Goal: Information Seeking & Learning: Learn about a topic

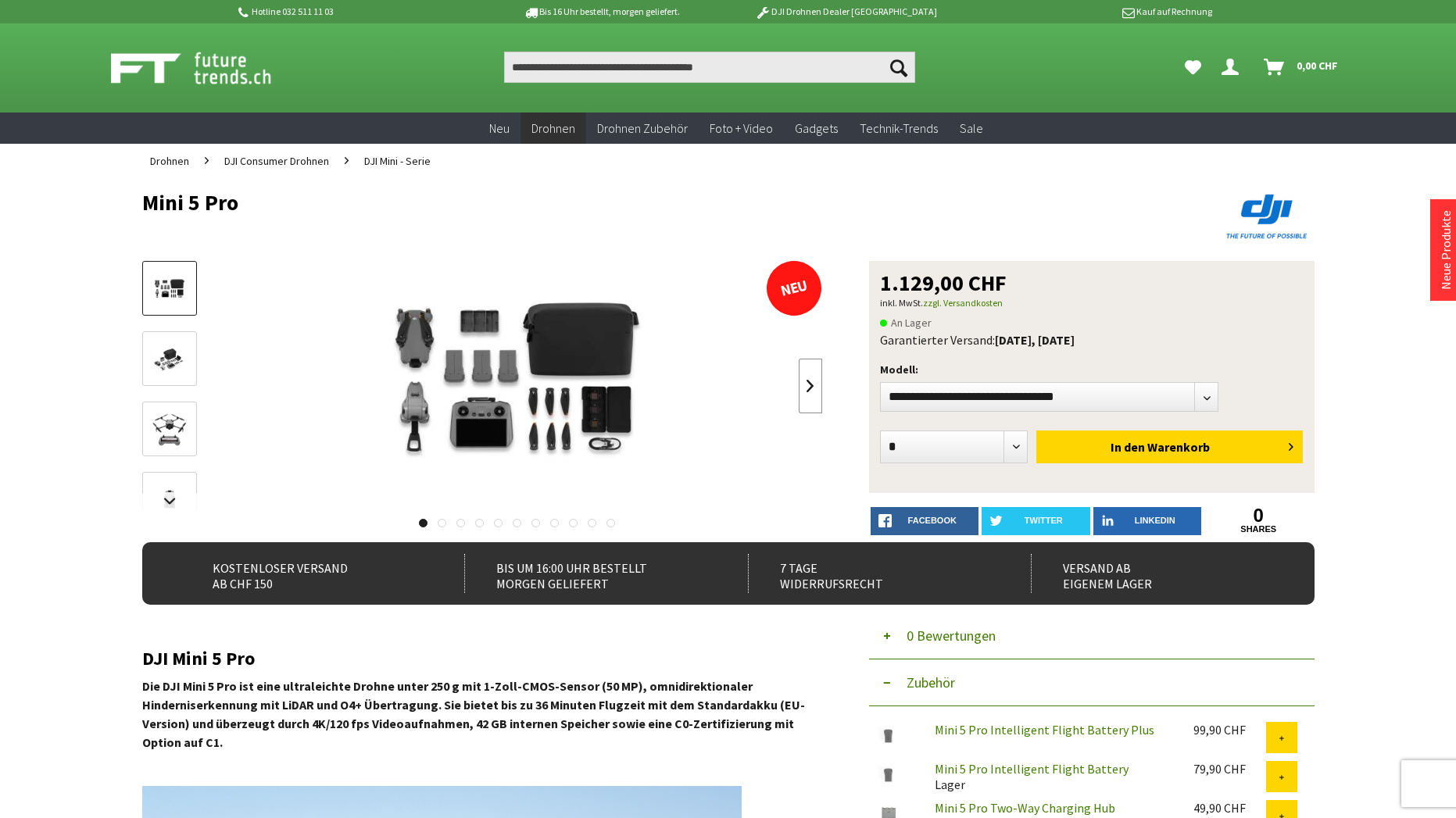
click at [811, 385] on link at bounding box center [810, 386] width 23 height 55
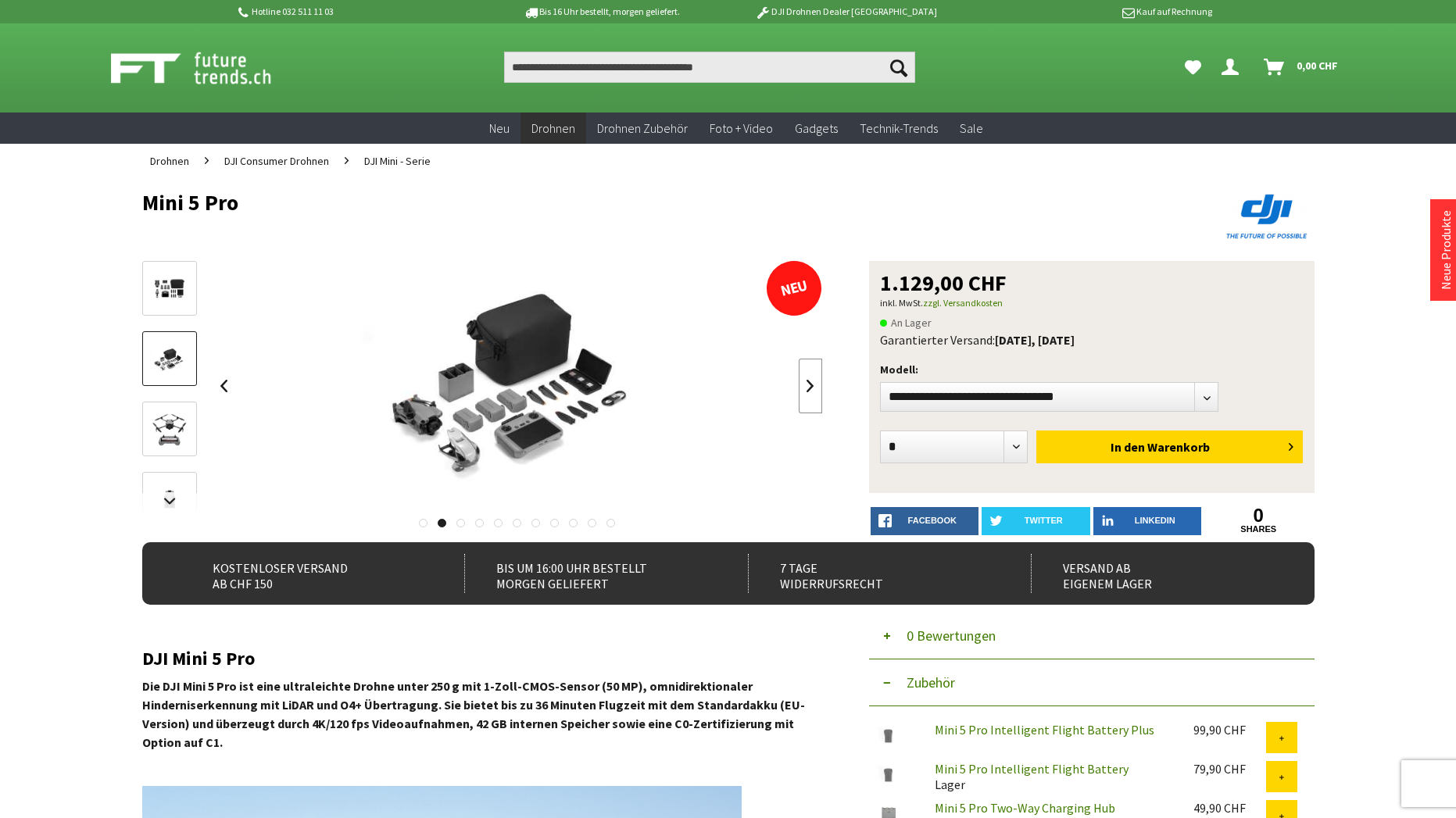
click at [810, 385] on link at bounding box center [810, 386] width 23 height 55
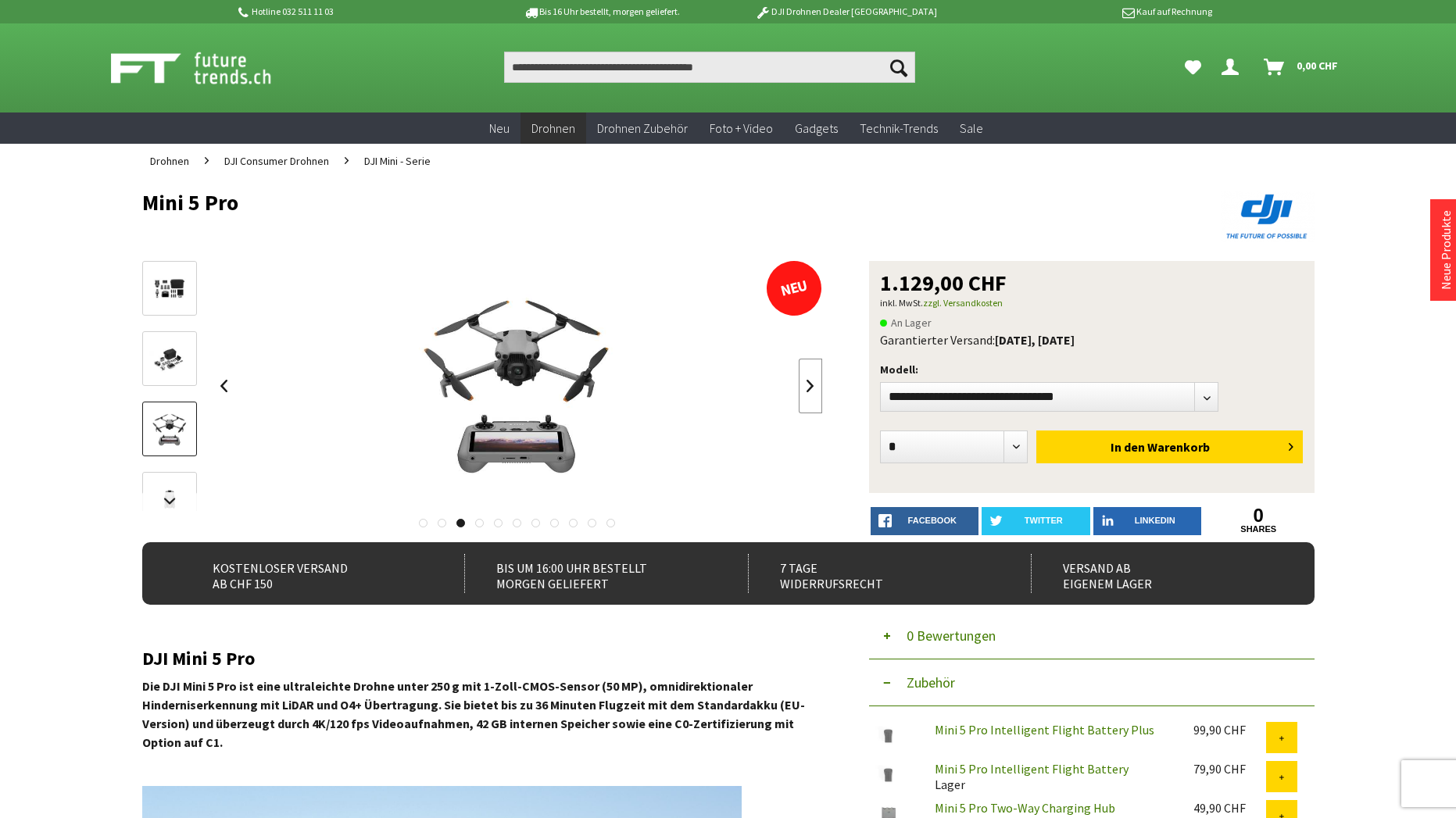
click at [810, 385] on link at bounding box center [810, 386] width 23 height 55
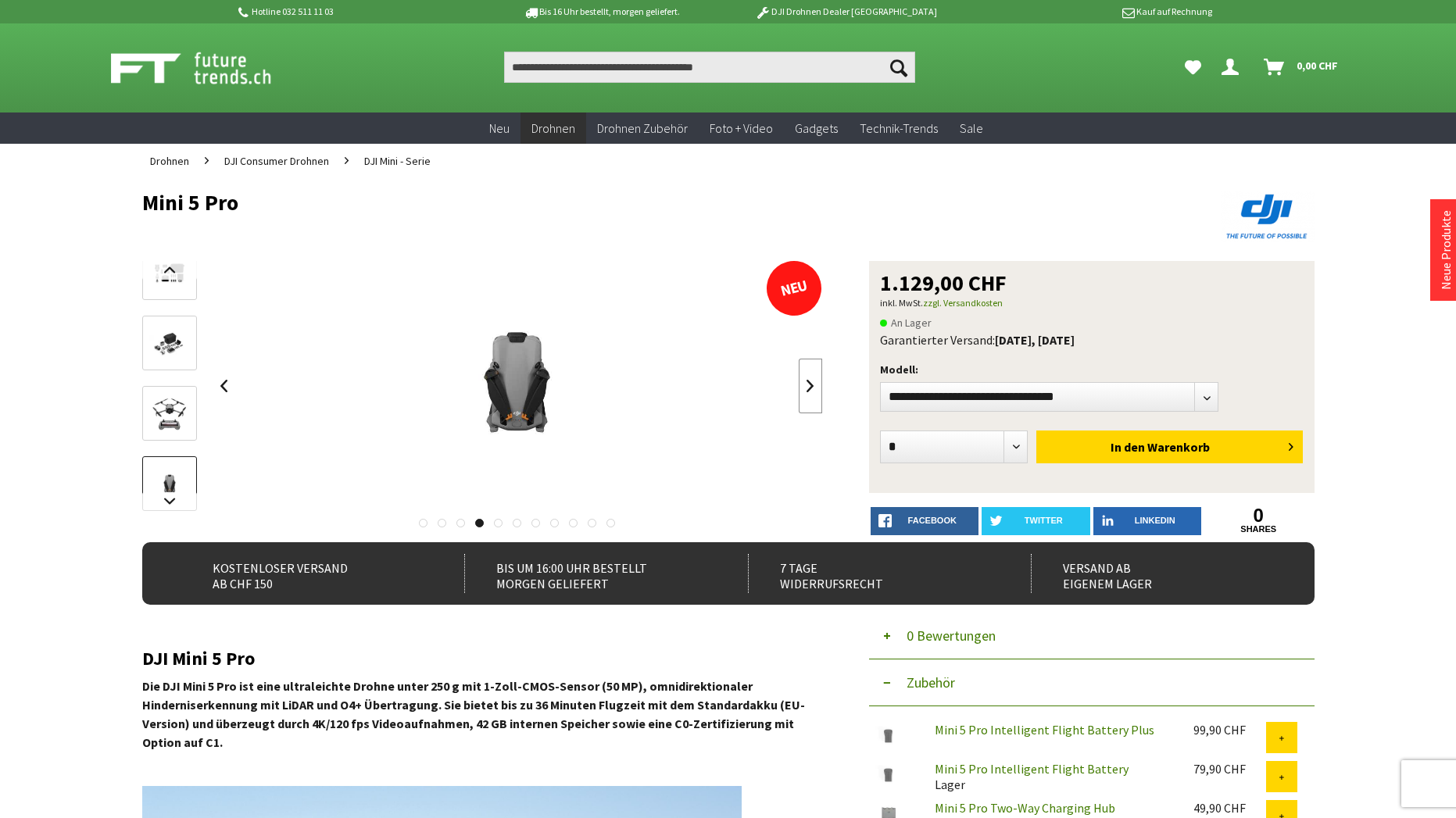
click at [810, 385] on link at bounding box center [810, 386] width 23 height 55
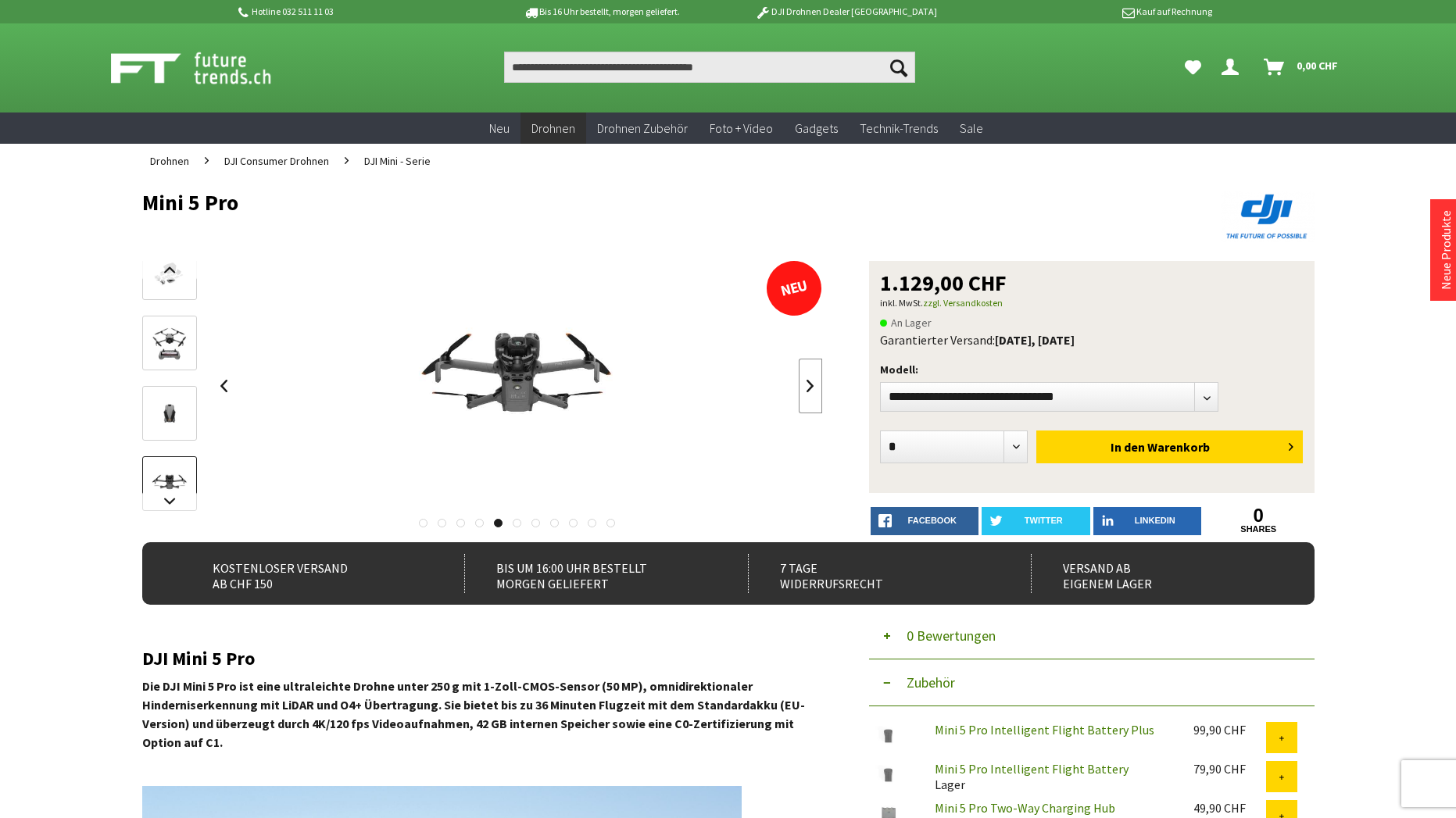
click at [810, 385] on link at bounding box center [810, 386] width 23 height 55
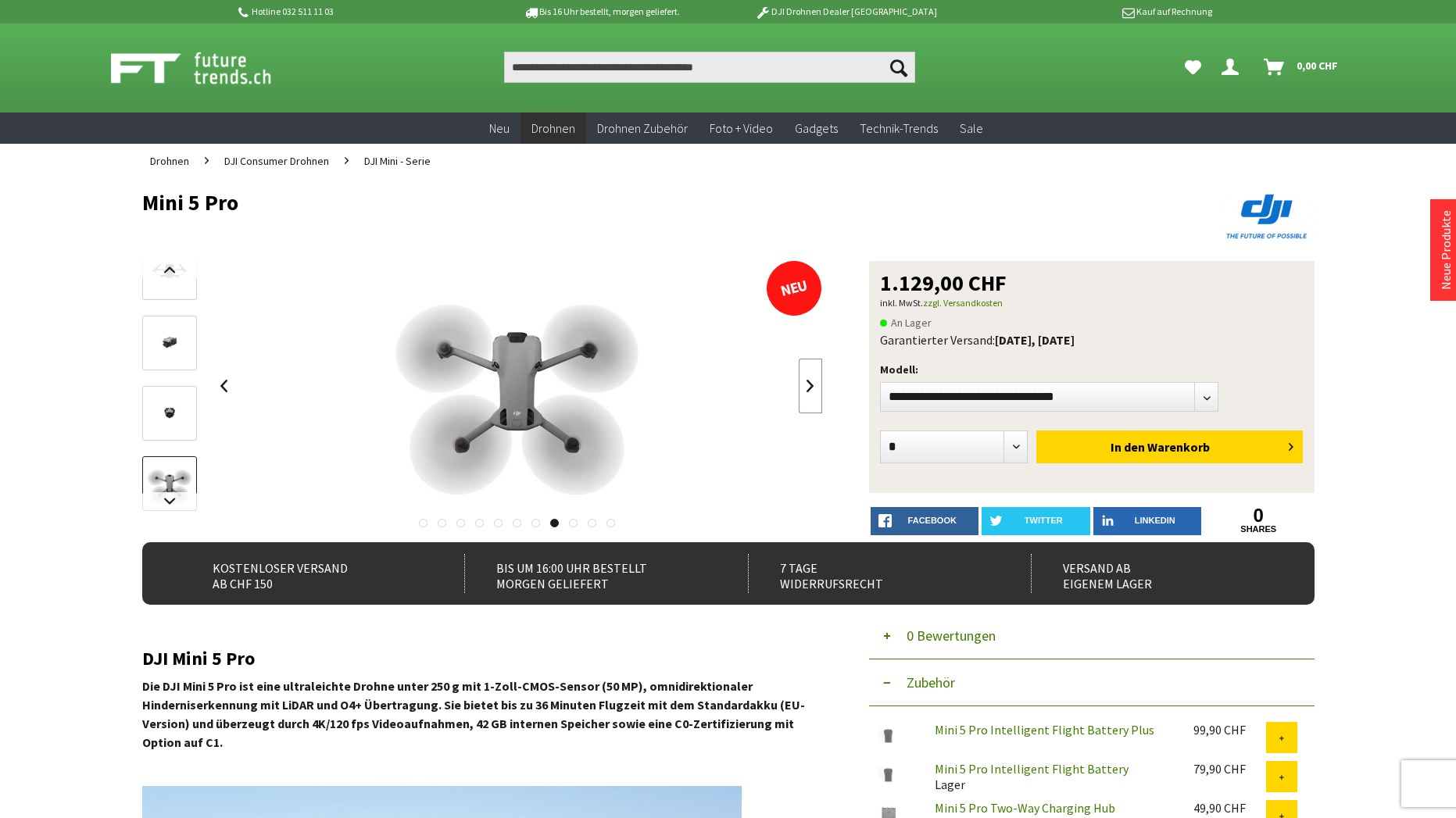
click at [810, 385] on link at bounding box center [810, 386] width 23 height 55
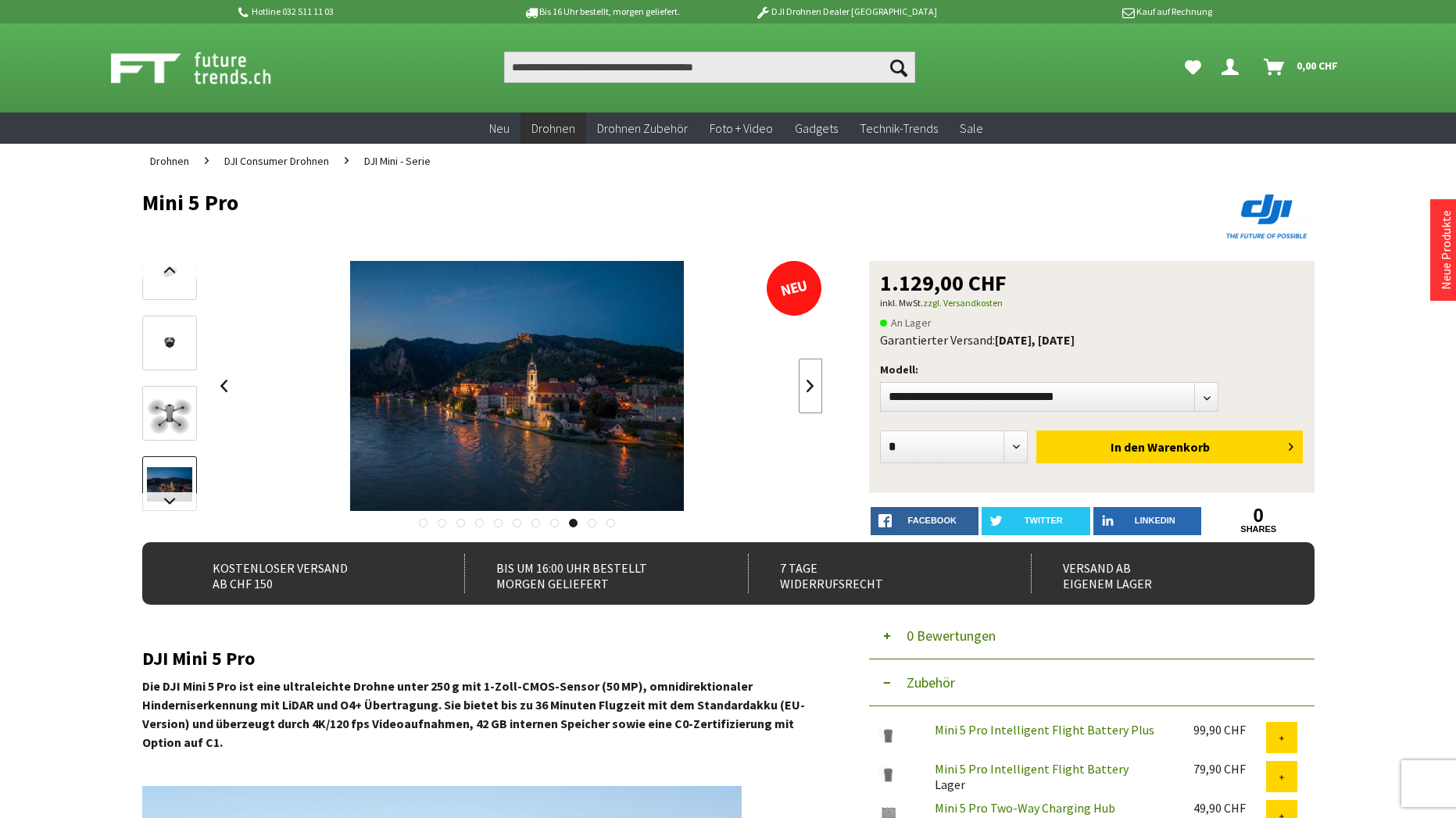
click at [810, 385] on link at bounding box center [810, 386] width 23 height 55
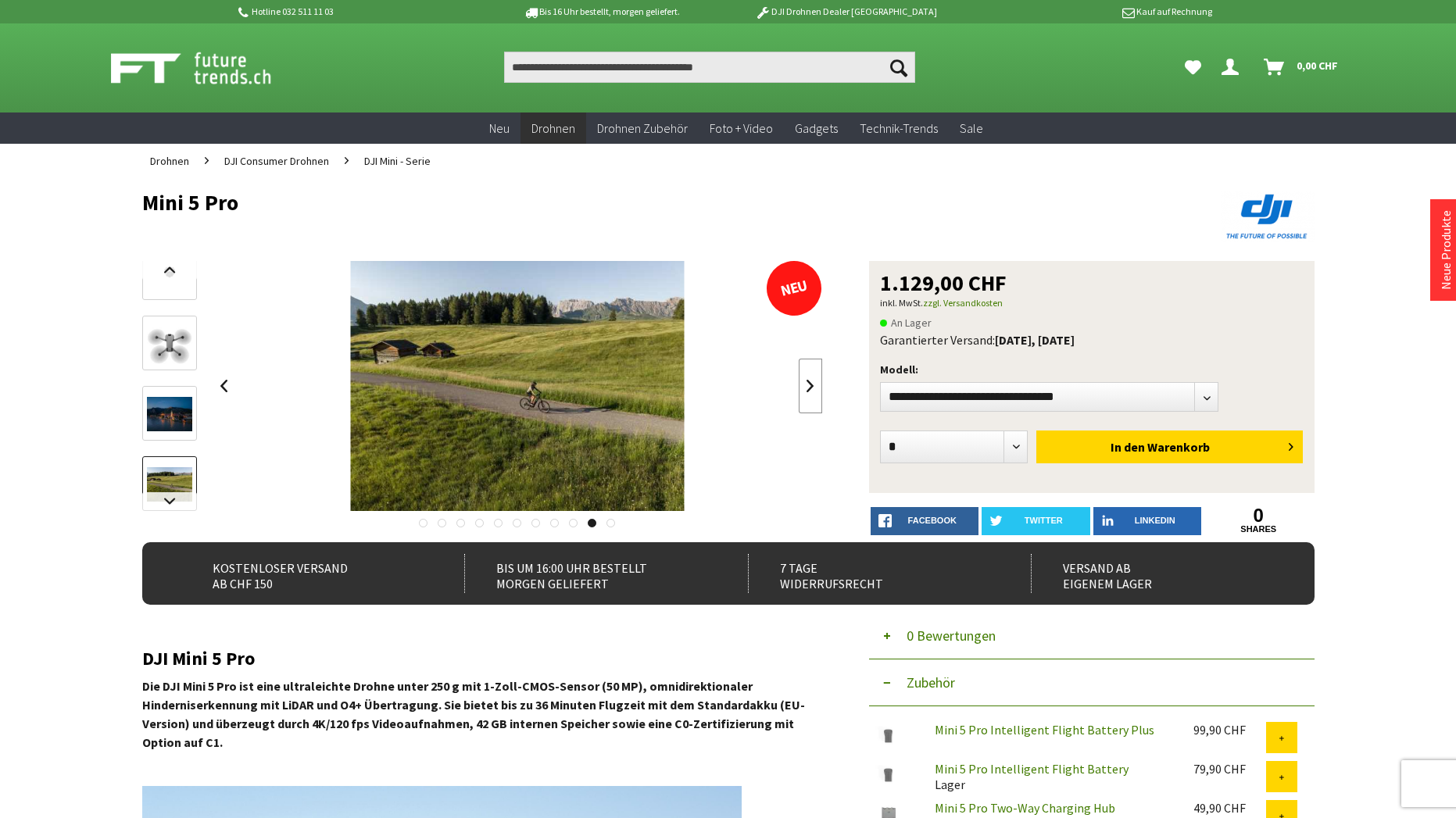
click at [810, 385] on link at bounding box center [810, 386] width 23 height 55
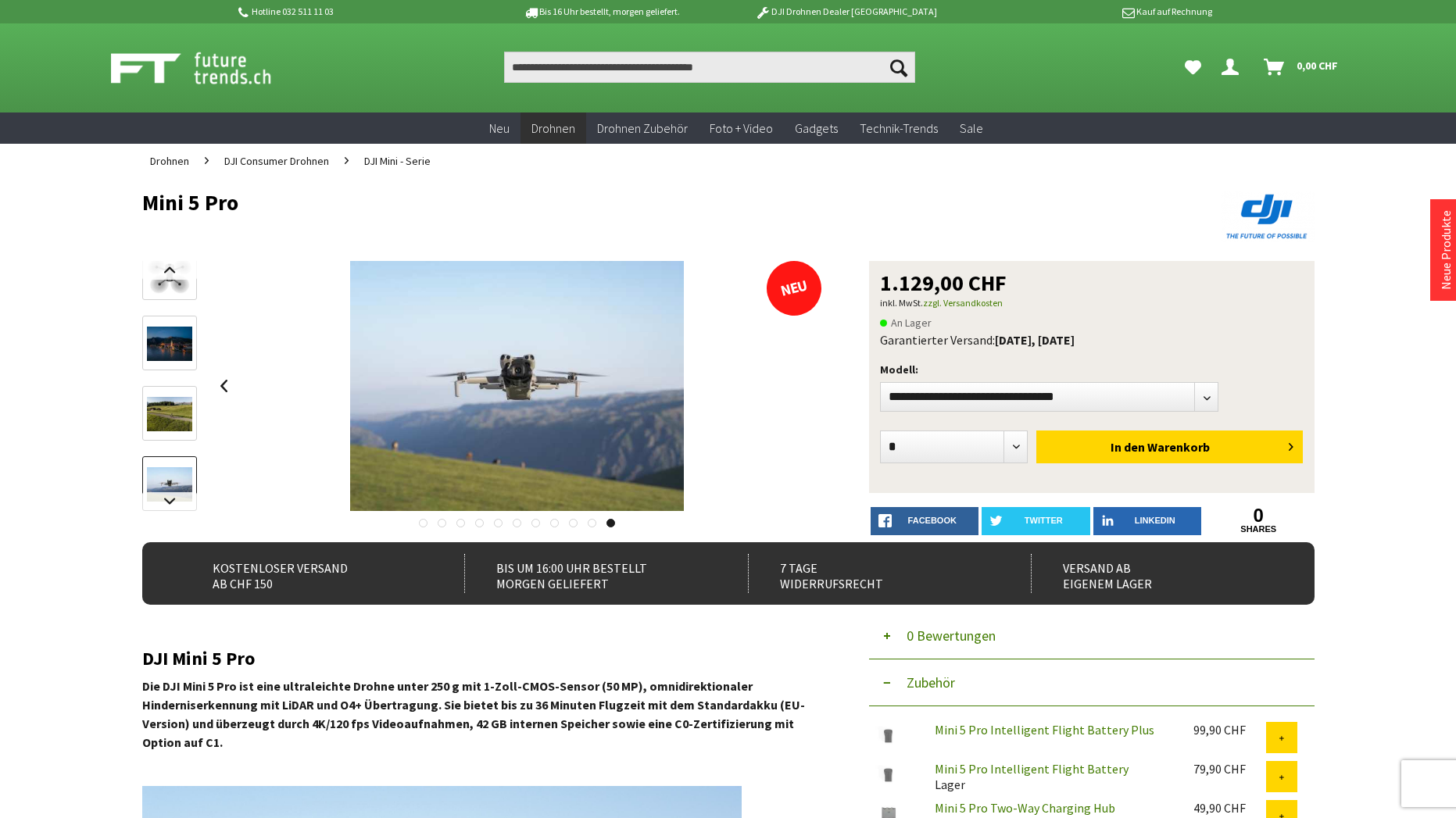
click at [810, 385] on div at bounding box center [517, 386] width 610 height 250
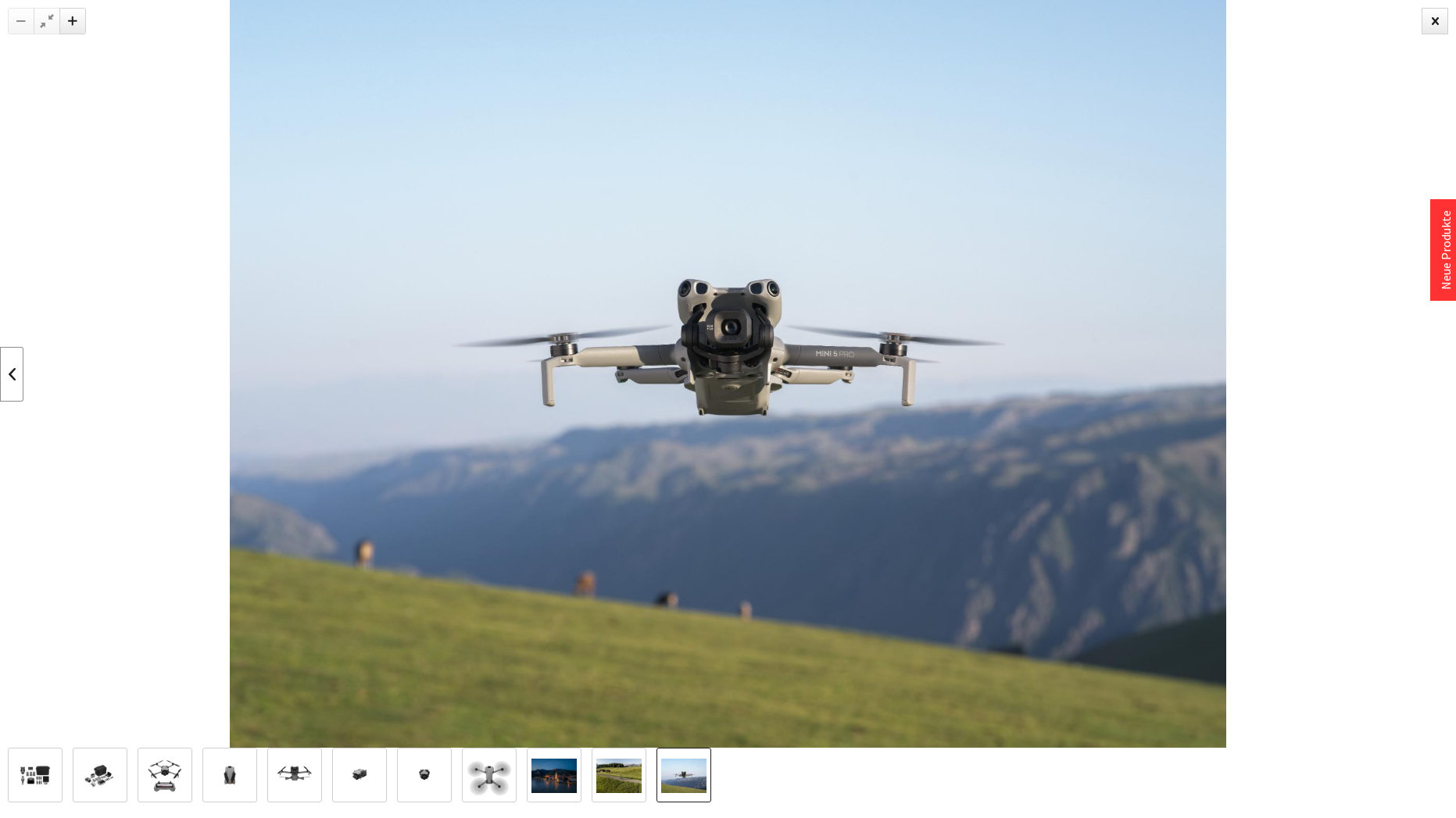
click at [11, 374] on link at bounding box center [12, 375] width 23 height 55
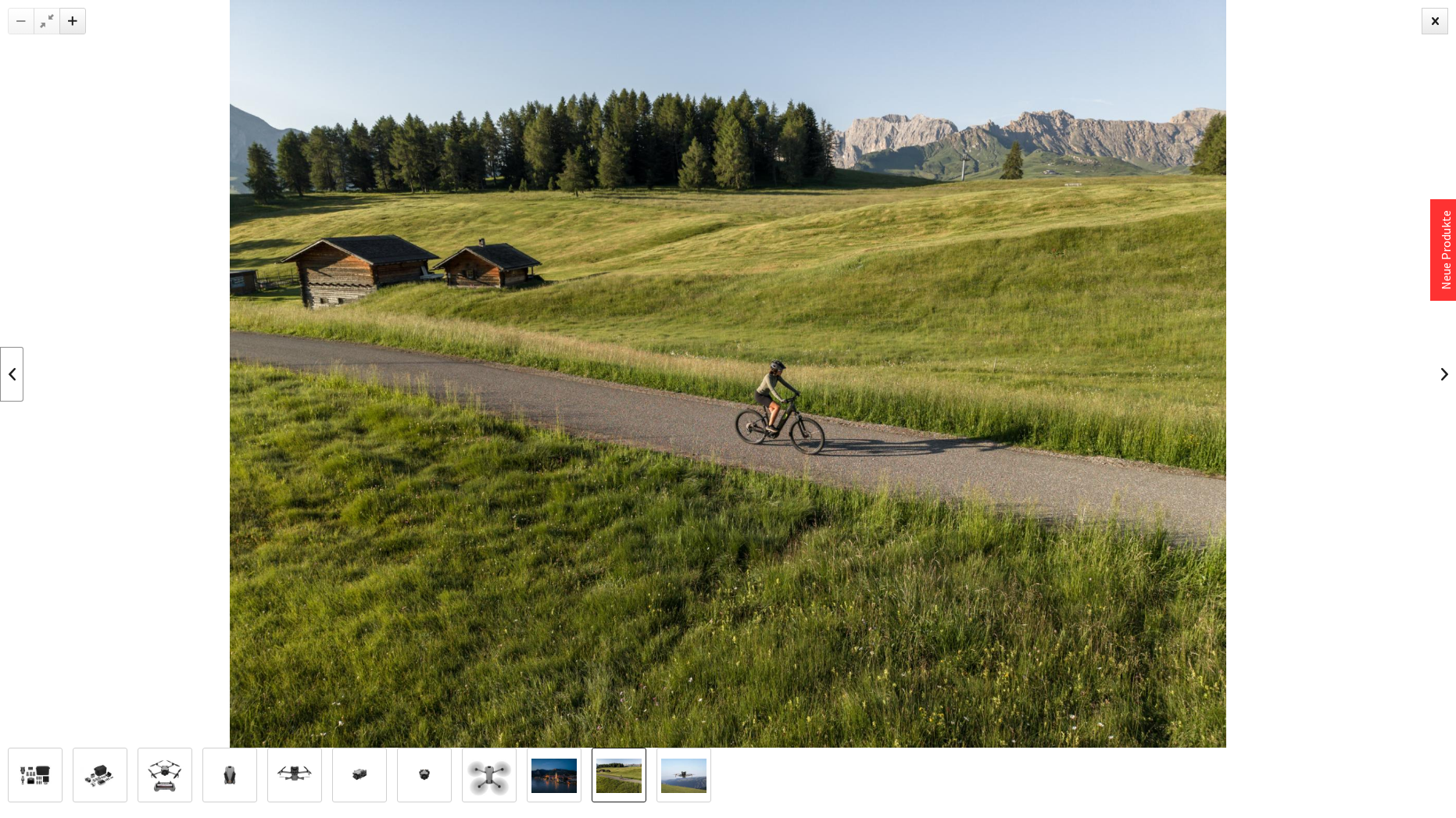
click at [10, 374] on link at bounding box center [12, 375] width 23 height 55
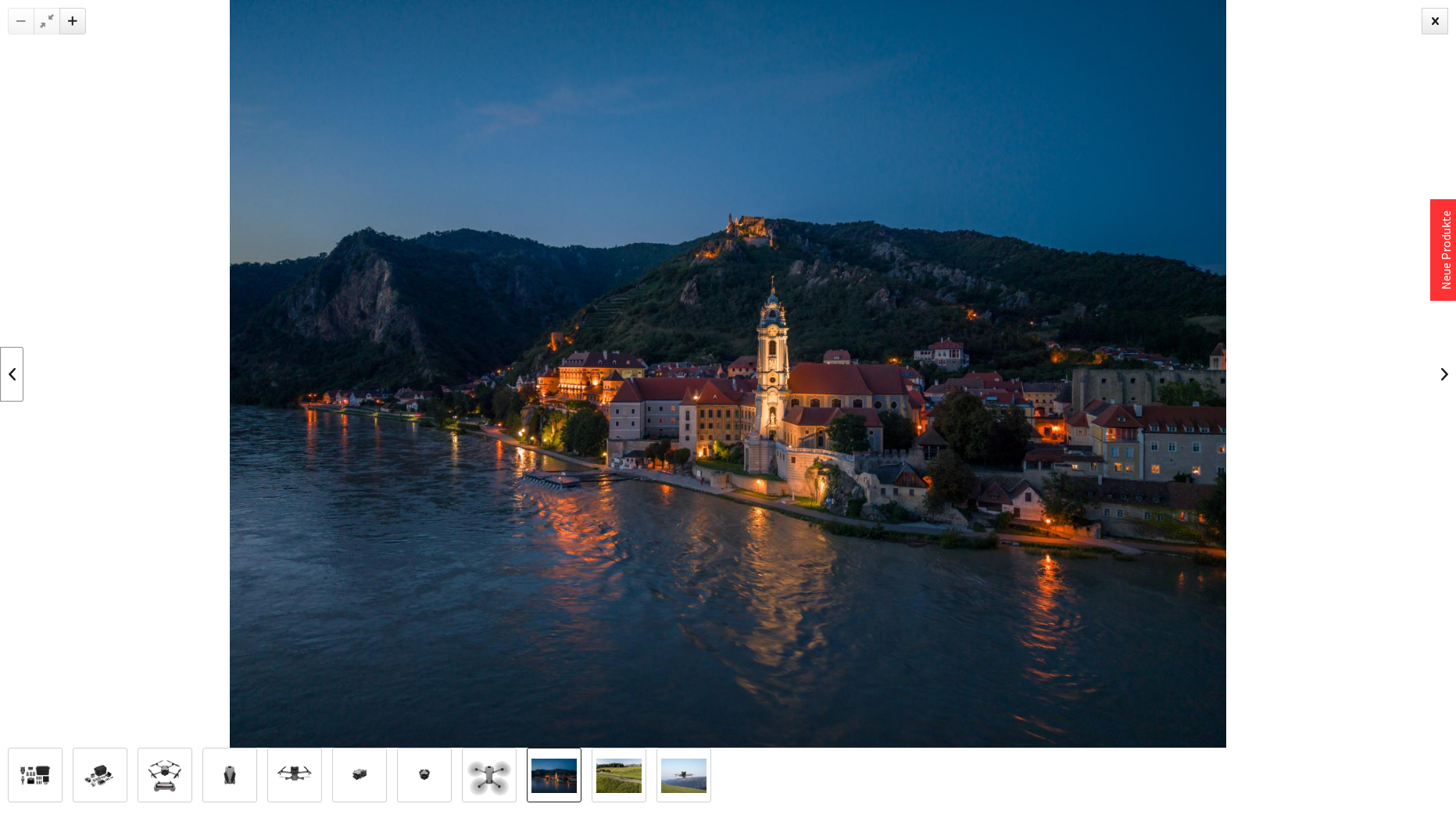
click at [10, 374] on link at bounding box center [12, 375] width 23 height 55
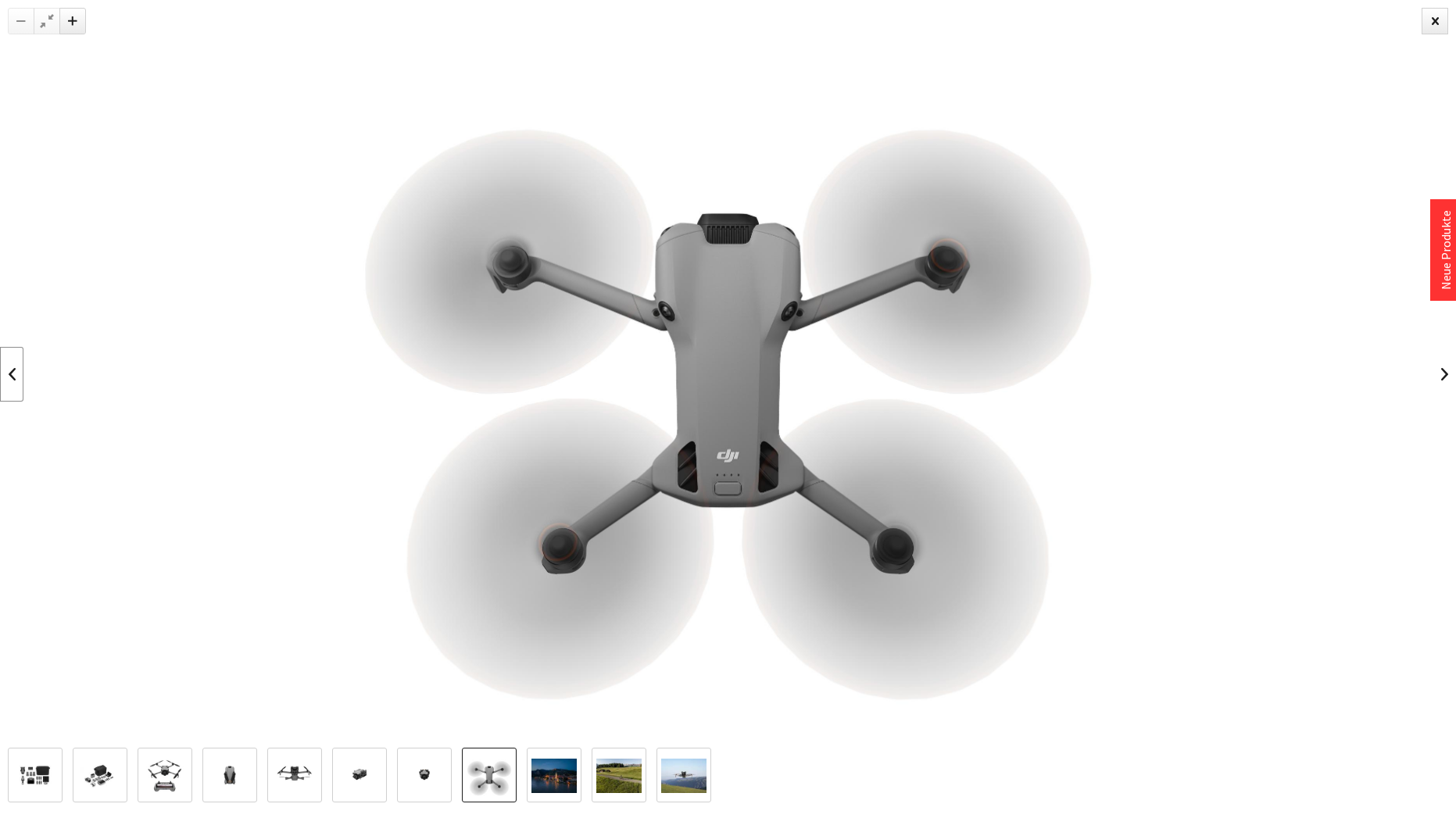
click at [10, 374] on link at bounding box center [12, 375] width 23 height 55
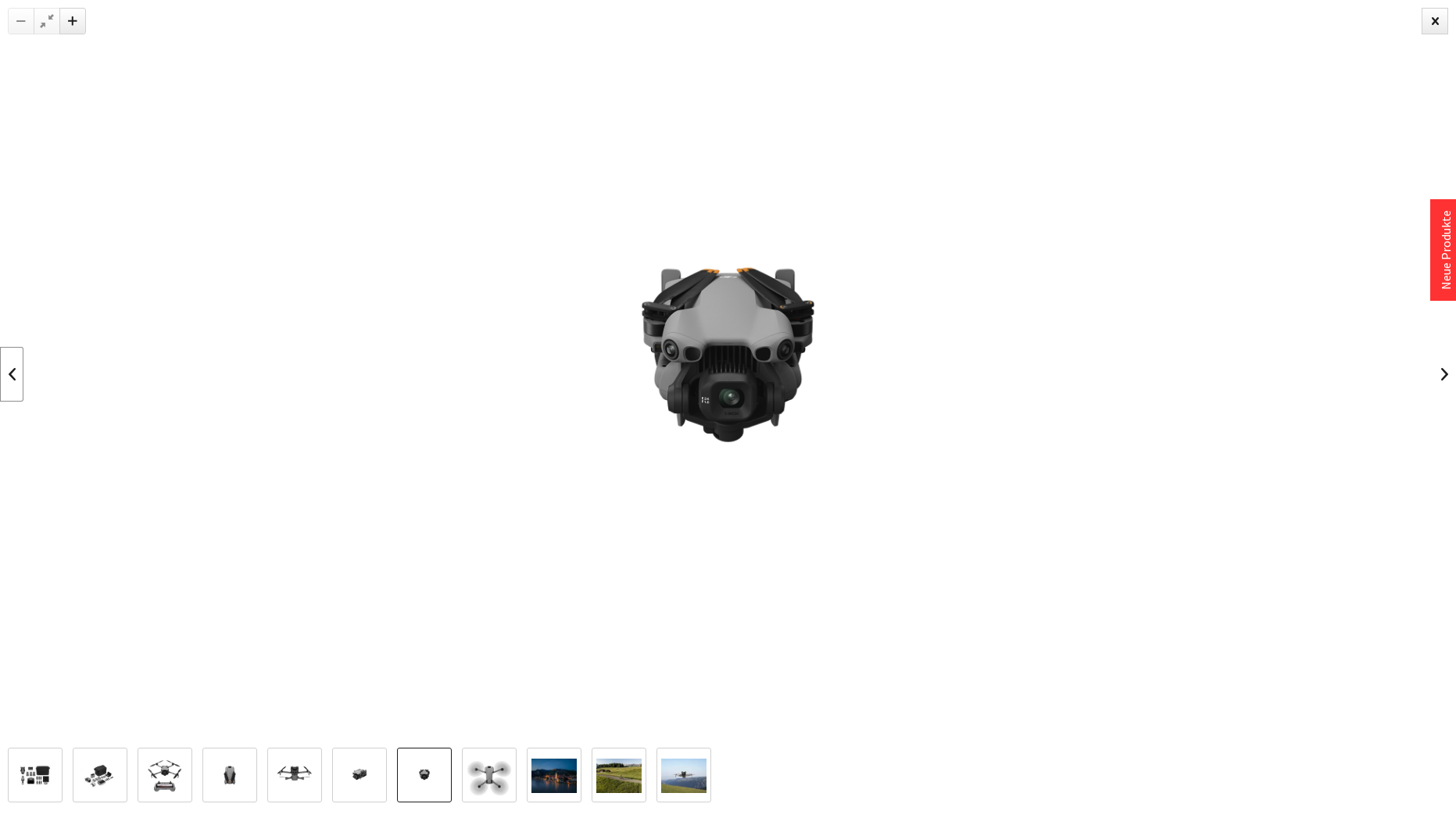
click at [10, 374] on link at bounding box center [12, 375] width 23 height 55
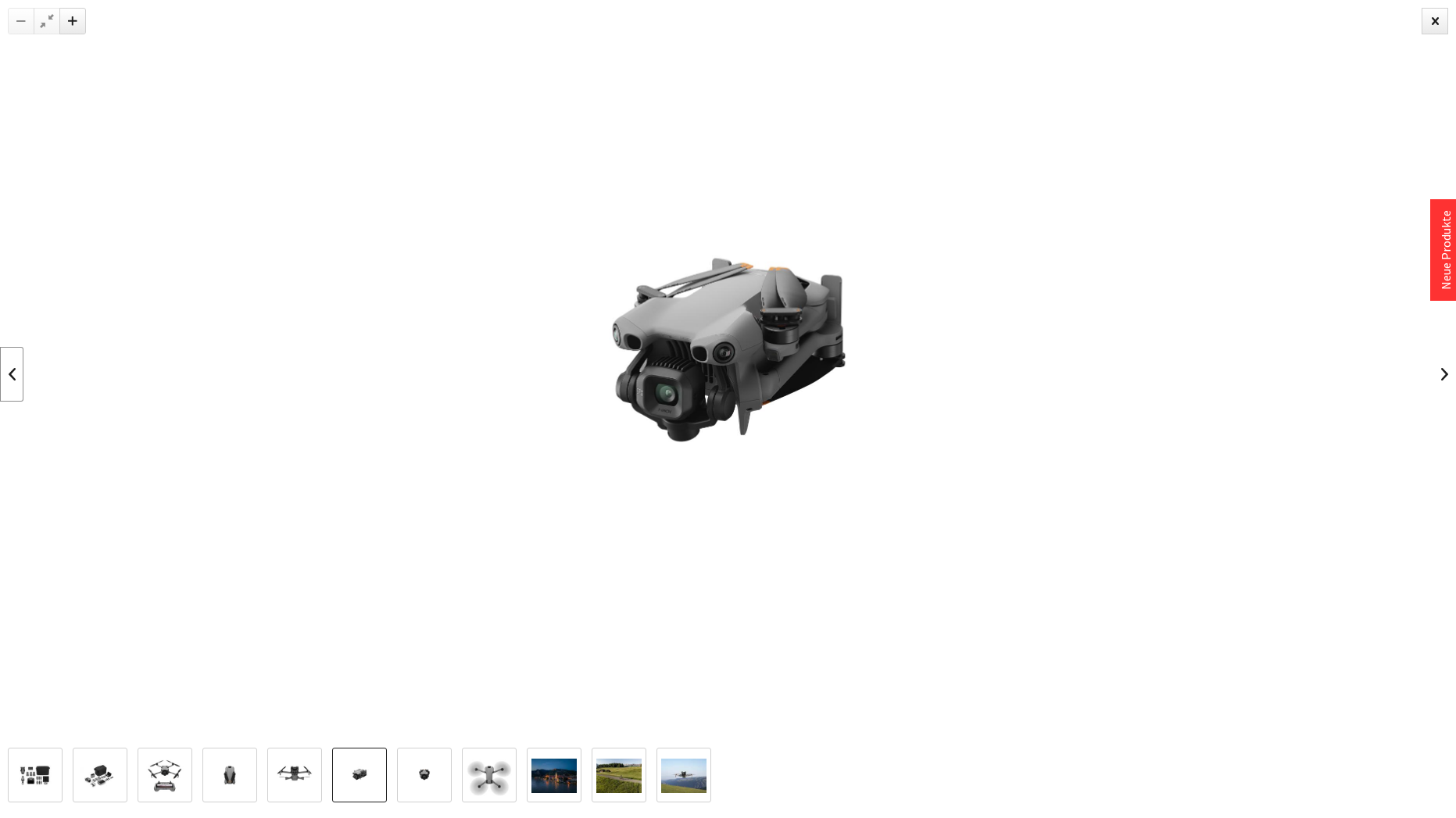
click at [10, 374] on link at bounding box center [12, 375] width 23 height 55
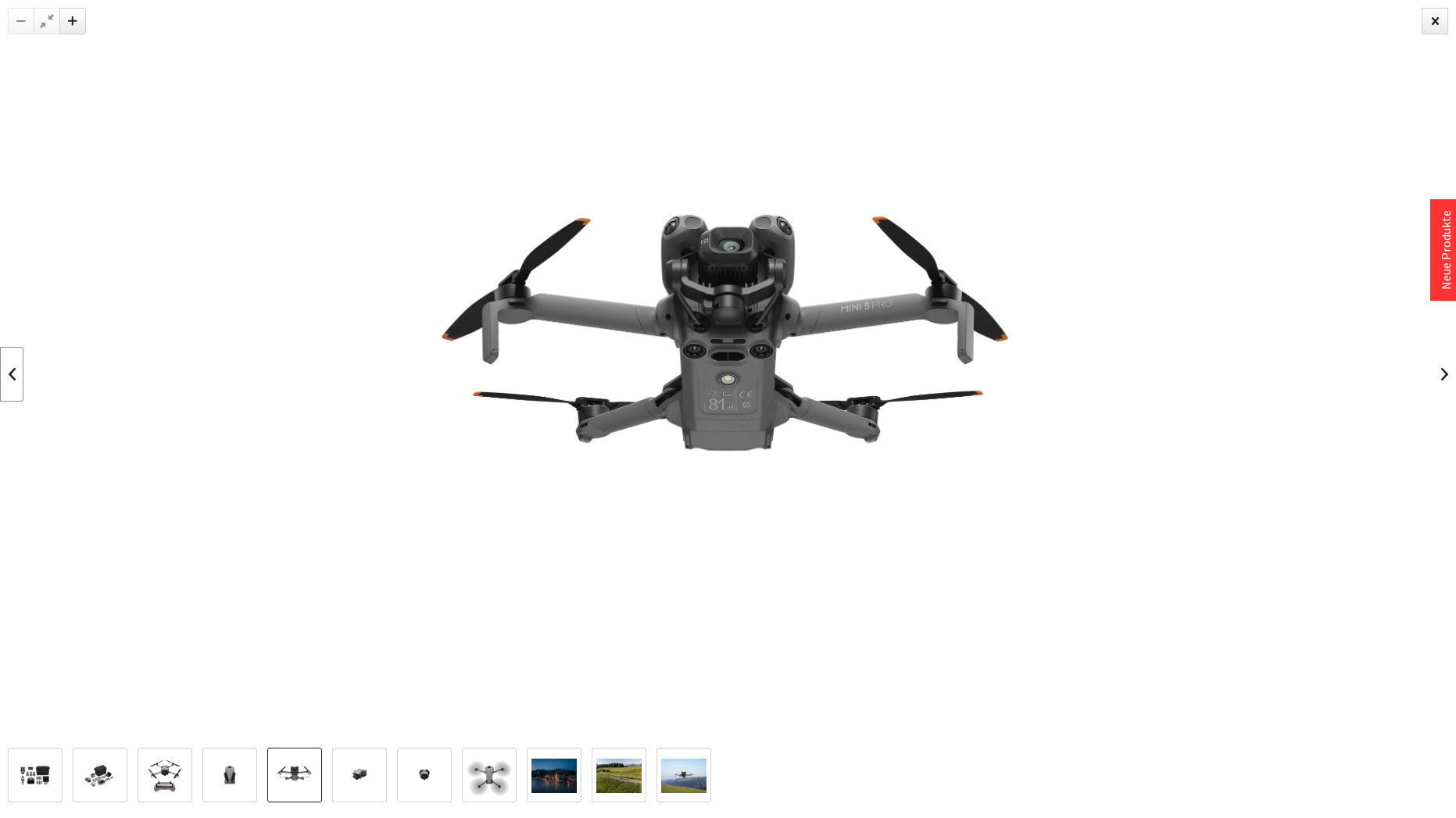
click at [10, 374] on link at bounding box center [12, 375] width 23 height 55
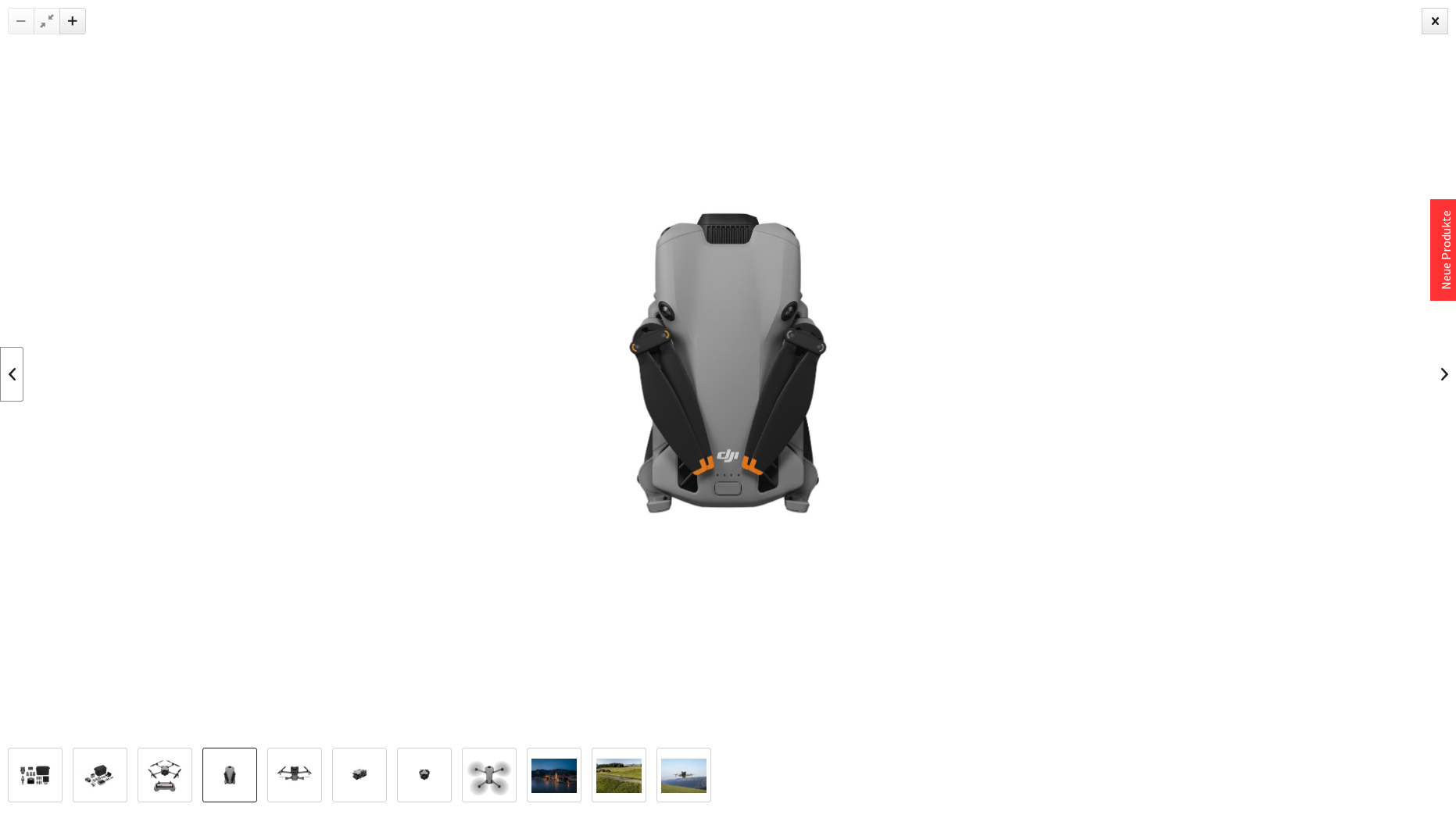
click at [10, 374] on link at bounding box center [12, 375] width 23 height 55
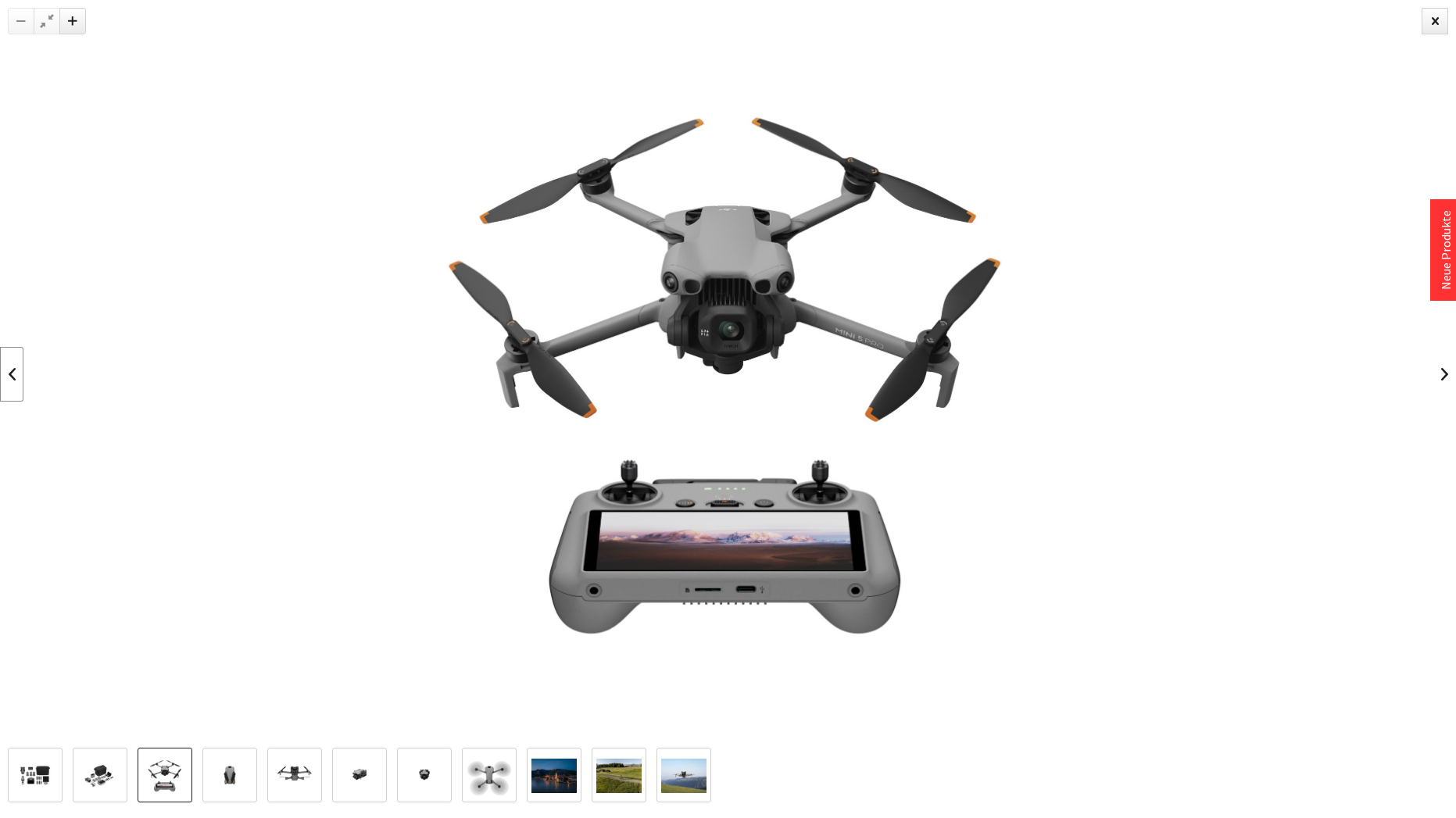
click at [10, 374] on link at bounding box center [12, 375] width 23 height 55
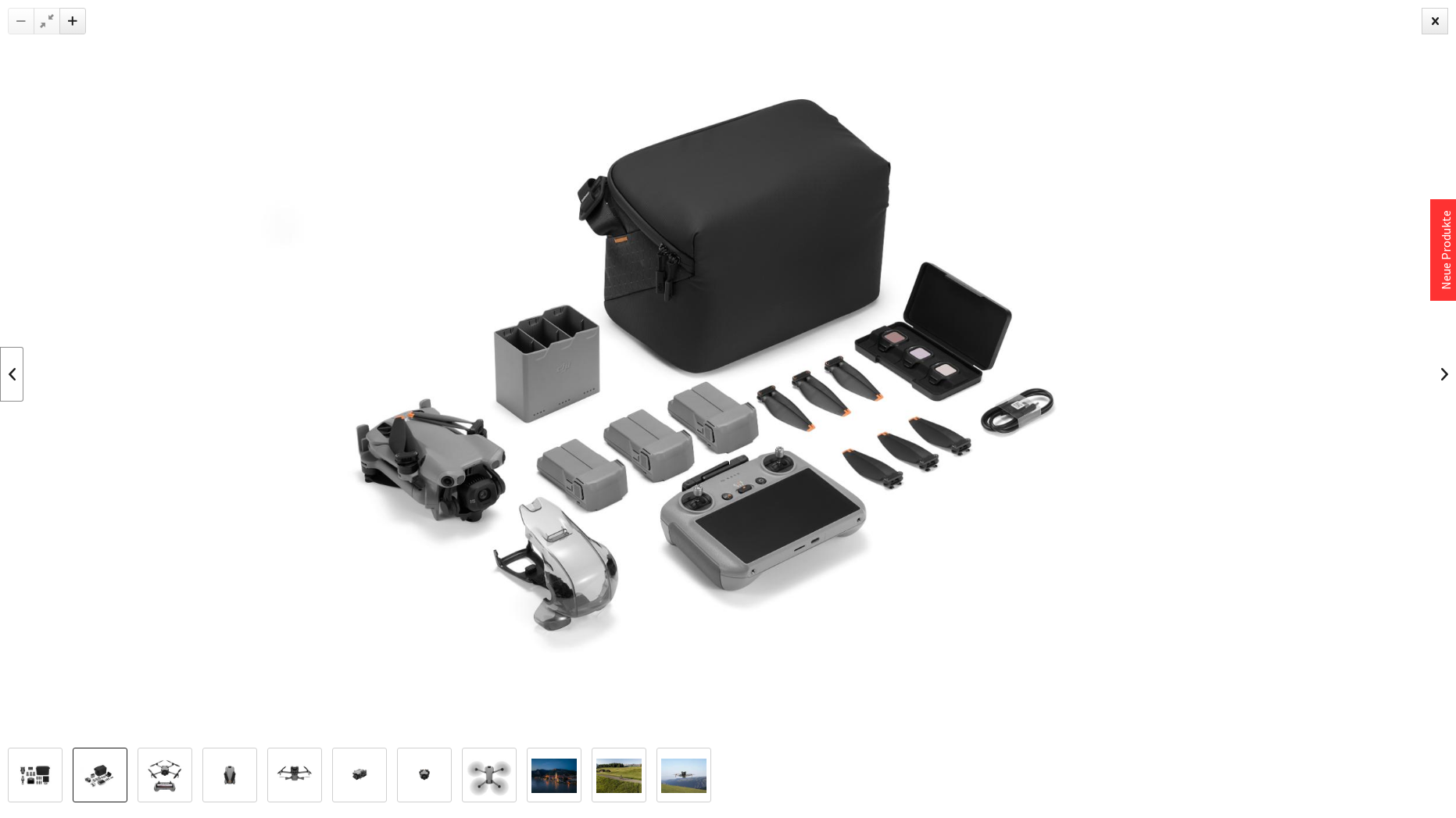
click at [14, 373] on link at bounding box center [12, 375] width 23 height 55
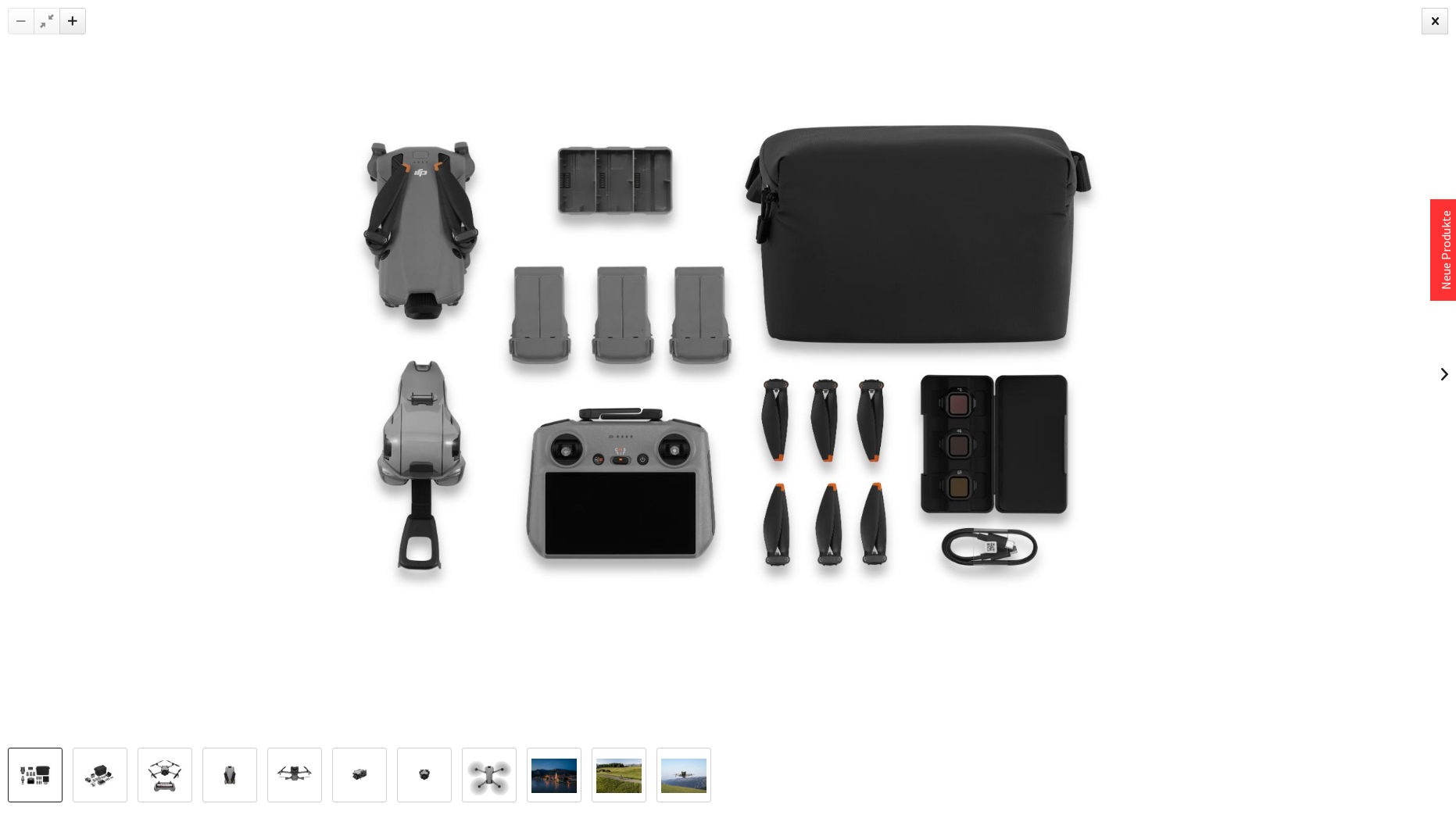
click at [14, 373] on div at bounding box center [728, 374] width 1456 height 748
click at [1439, 21] on div at bounding box center [1435, 21] width 27 height 27
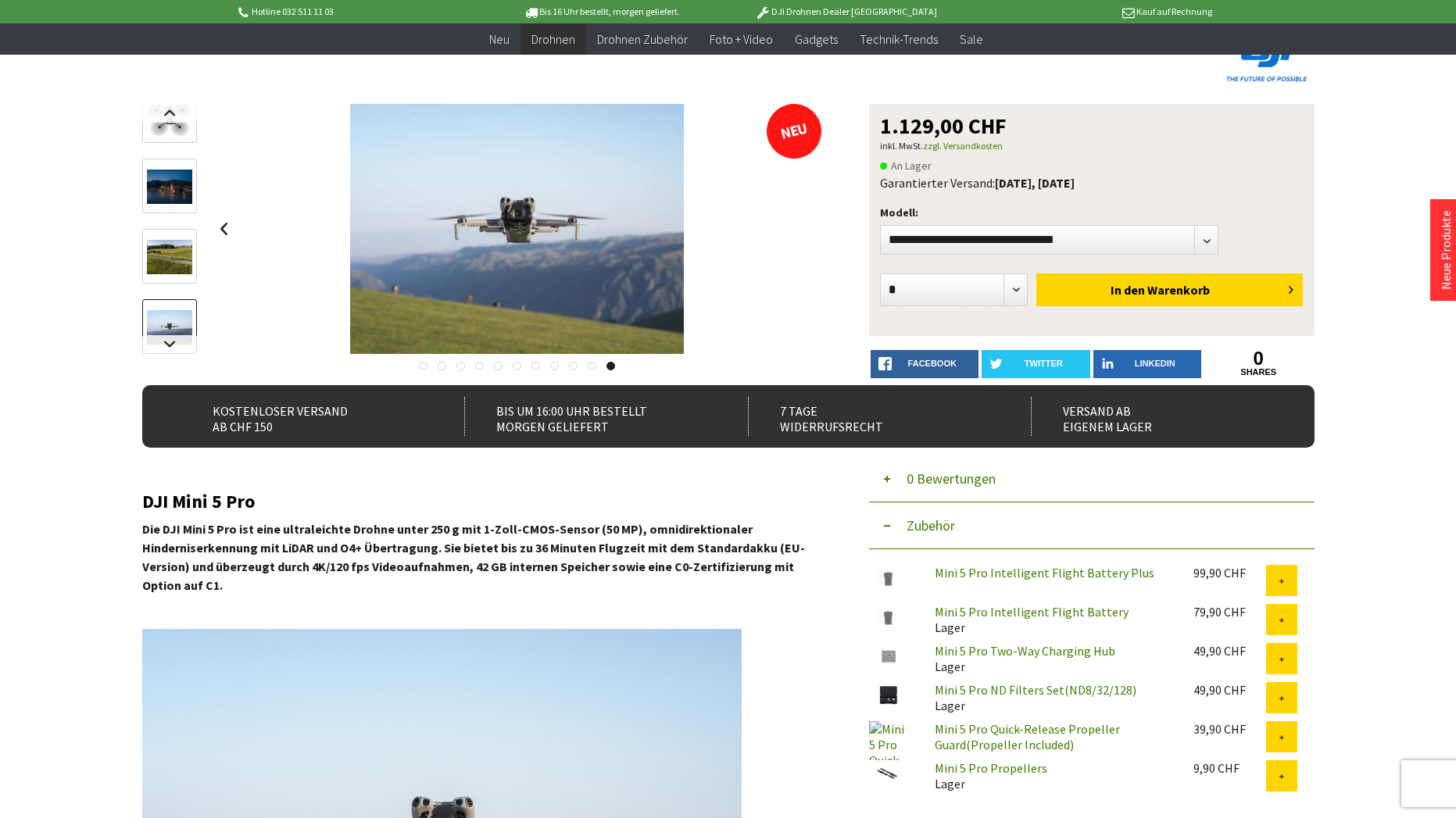
scroll to position [127, 0]
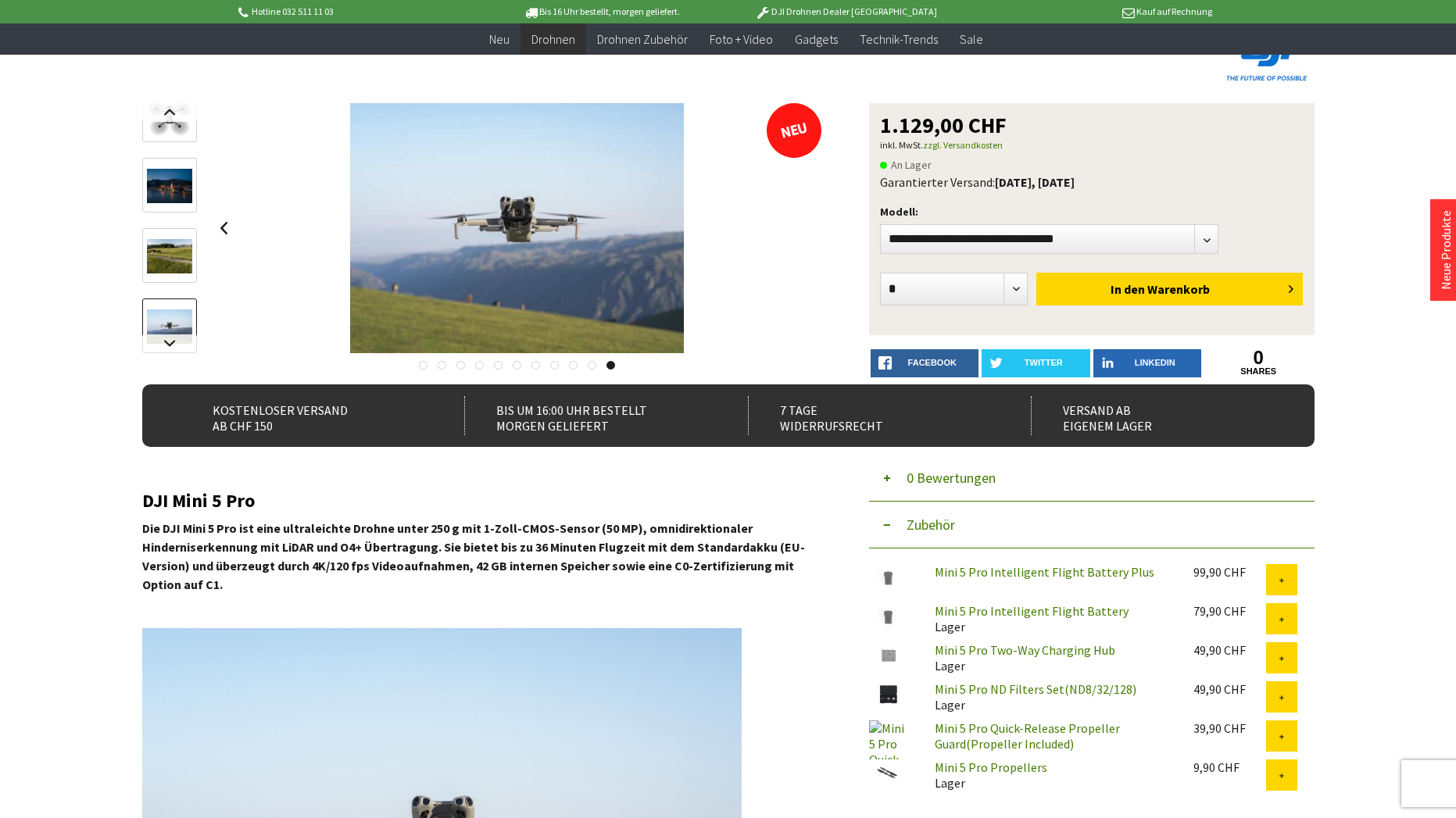
click at [884, 525] on button "Zubehör" at bounding box center [1091, 525] width 445 height 47
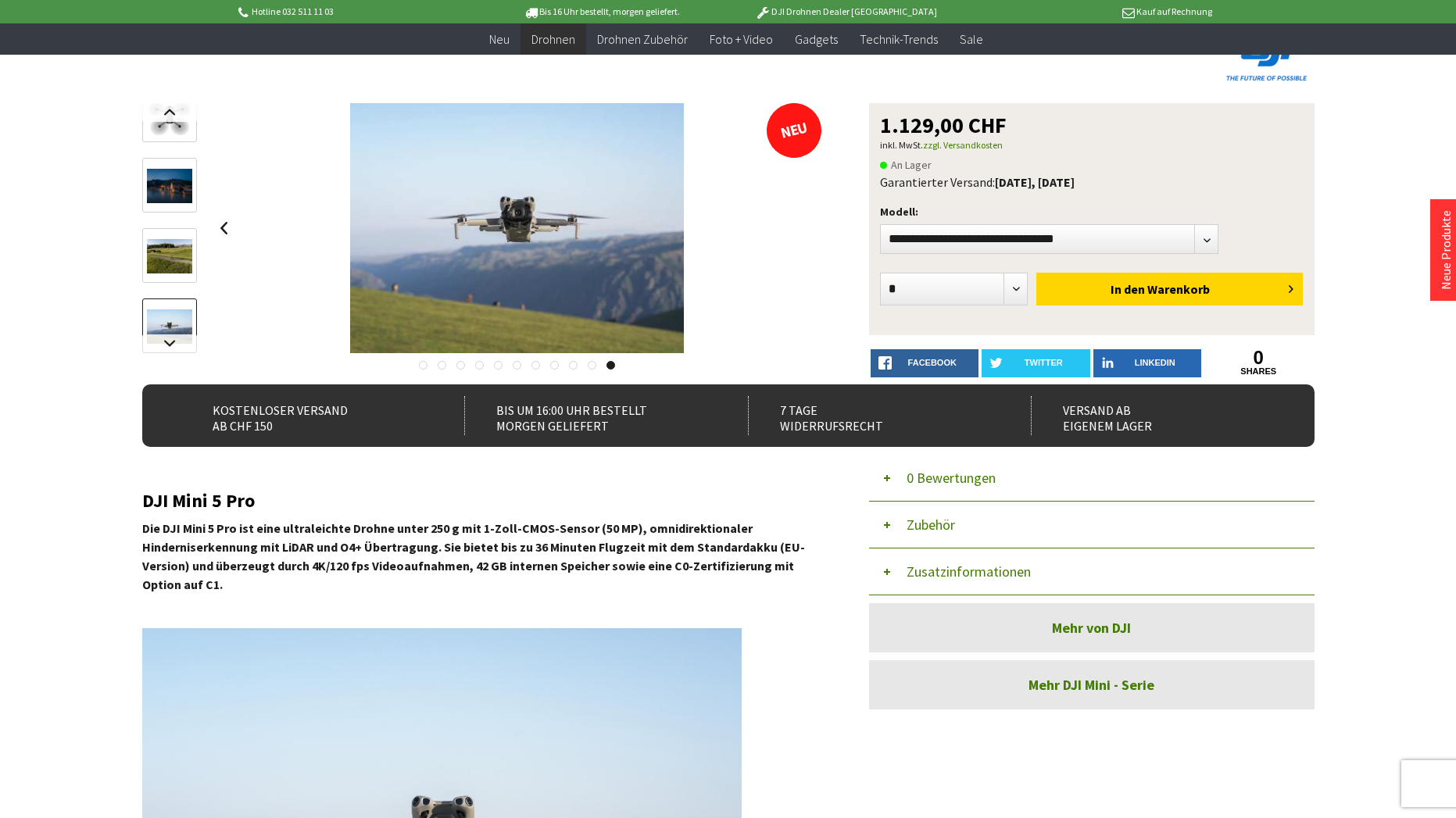
click at [886, 576] on button "Zusatzinformationen" at bounding box center [1091, 572] width 445 height 47
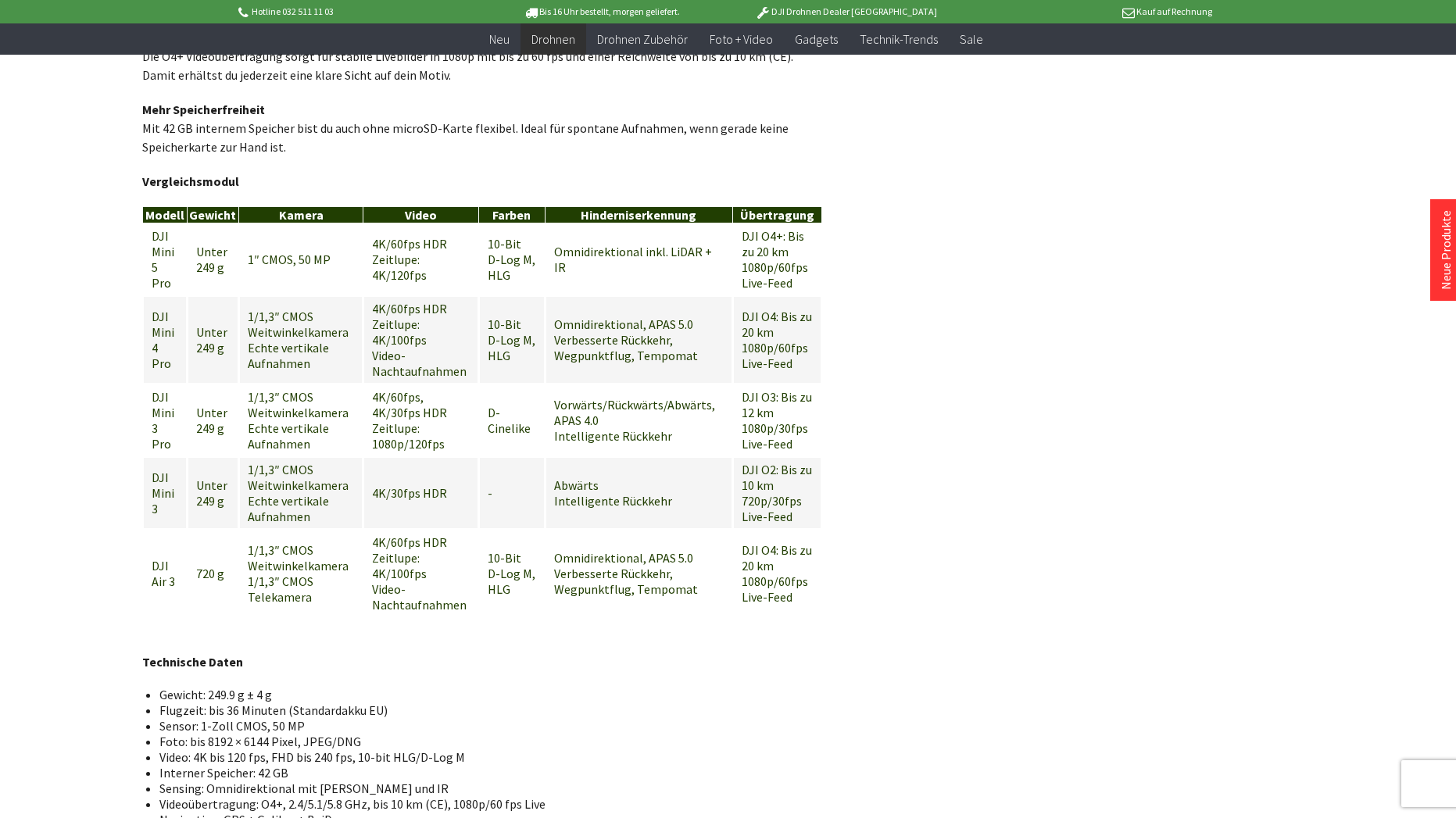
scroll to position [1687, 0]
drag, startPoint x: 322, startPoint y: 349, endPoint x: 264, endPoint y: 300, distance: 75.9
click at [264, 300] on td "1/1,3″ CMOS Weitwinkelkamera Echte vertikale Aufnahmen" at bounding box center [300, 341] width 124 height 88
click at [441, 332] on td "4K/60fps HDR Zeitlupe: 4K/100fps Video-Nachtaufnahmen" at bounding box center [420, 341] width 115 height 88
drag, startPoint x: 473, startPoint y: 353, endPoint x: 378, endPoint y: 291, distance: 113.4
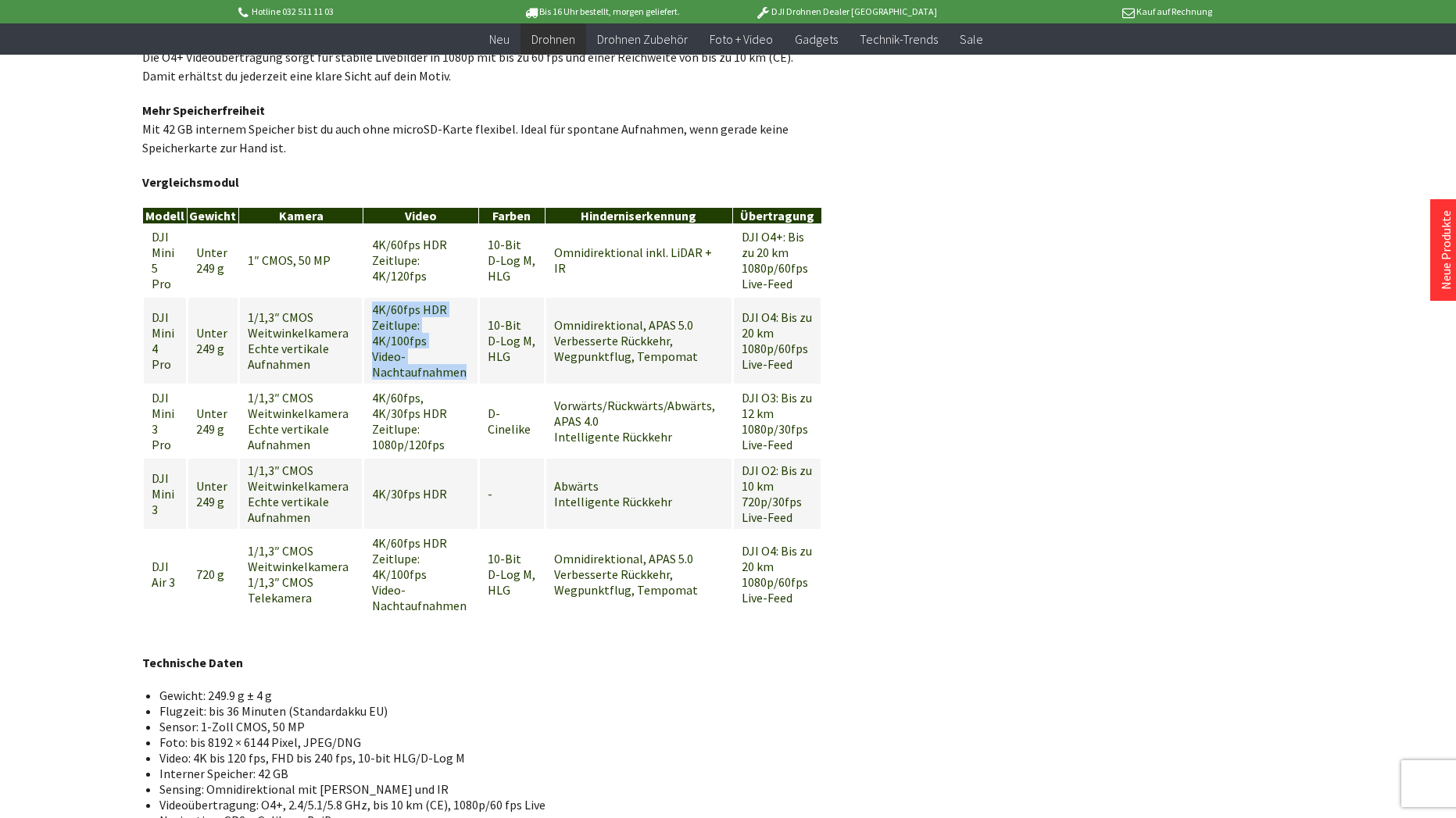
click at [378, 297] on td "4K/60fps HDR Zeitlupe: 4K/100fps Video-Nachtaufnahmen" at bounding box center [420, 341] width 115 height 88
drag, startPoint x: 710, startPoint y: 338, endPoint x: 567, endPoint y: 312, distance: 145.3
click at [567, 312] on td "Omnidirektional, APAS 5.0 Verbesserte Rückkehr, Wegpunktflug, Tempomat" at bounding box center [638, 341] width 187 height 88
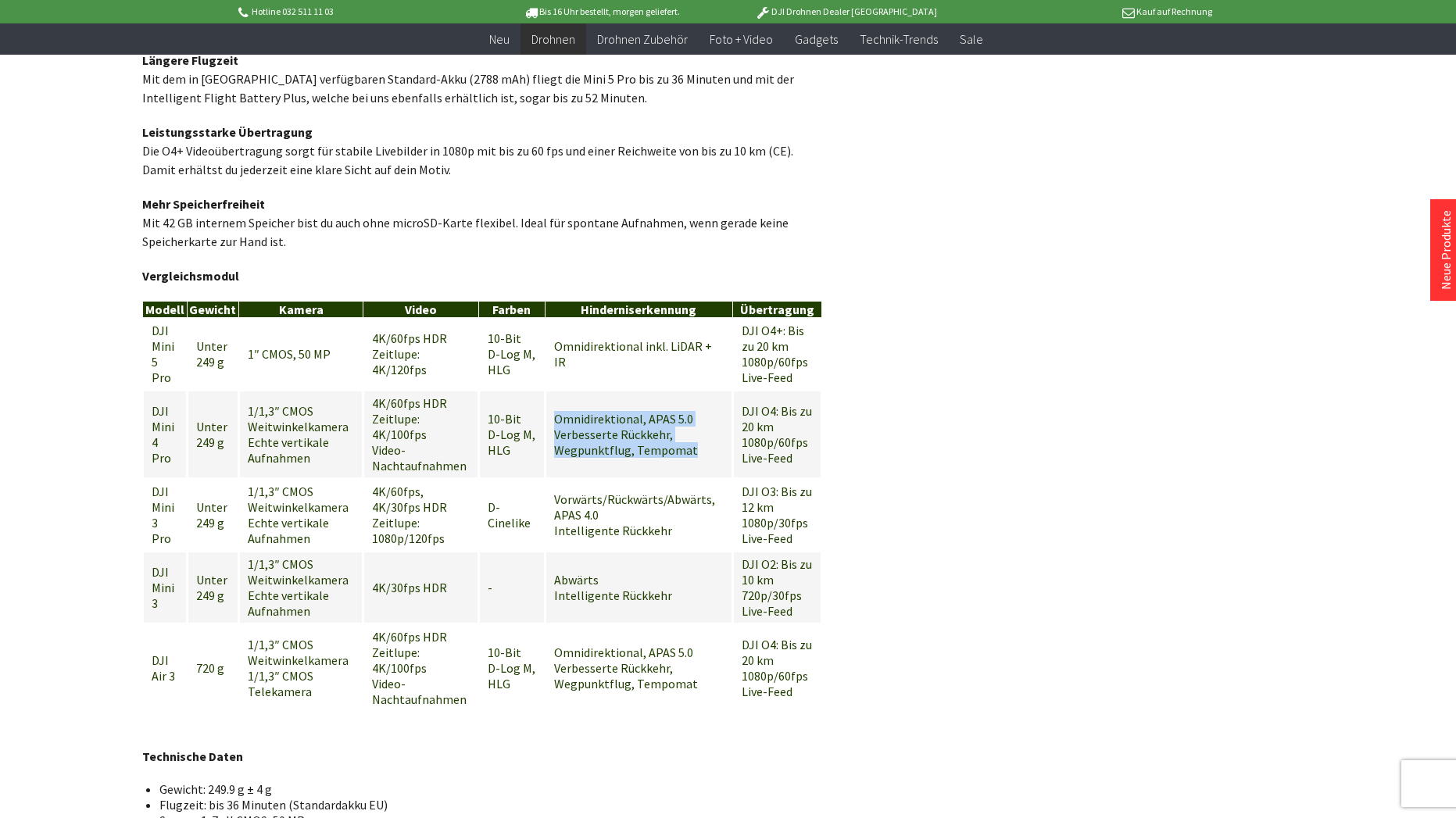
scroll to position [1593, 0]
click at [878, 401] on div "**********" at bounding box center [729, 525] width 1172 height 3942
